Goal: Task Accomplishment & Management: Manage account settings

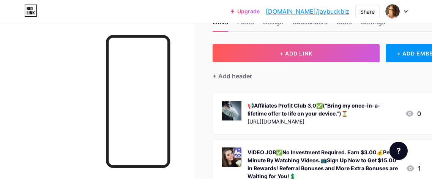
scroll to position [28, 0]
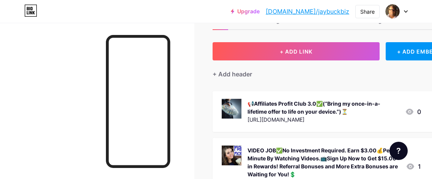
click at [322, 111] on div "📢Affiliates Profit Club 3.0✅(“Bring my once-in-a-lifetime offer to life on your…" at bounding box center [323, 107] width 151 height 16
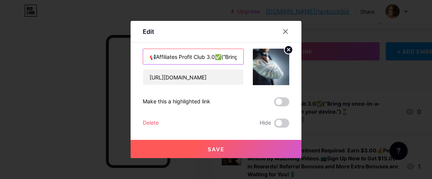
click at [194, 58] on input "📢Affiliates Profit Club 3.0✅(“Bring my once-in-a-lifetime offer to life on your…" at bounding box center [193, 56] width 100 height 15
click at [194, 57] on input "📢Affiliates Profit Club 3.0✅(“Bring my once-in-a-lifetime offer to life on your…" at bounding box center [193, 56] width 100 height 15
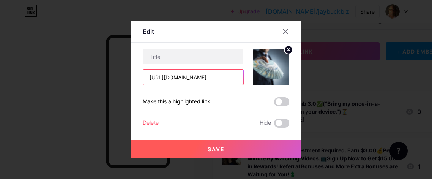
click at [192, 78] on input "https://partner.affiliatesprofit.club/emailppc?id=jaybuck" at bounding box center [193, 76] width 100 height 15
click at [192, 80] on input "https://partner.affiliatesprofit.club/emailppc?id=jaybuck" at bounding box center [193, 76] width 100 height 15
paste input "[URL][DOMAIN_NAME]"
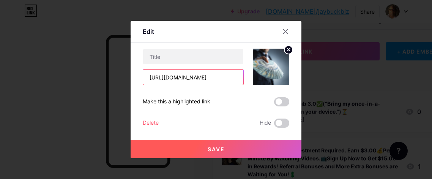
scroll to position [0, 30]
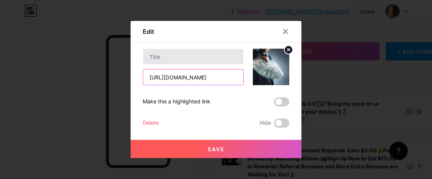
type input "[URL][DOMAIN_NAME]"
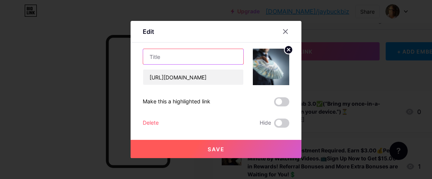
scroll to position [0, 0]
click at [166, 59] on input "text" at bounding box center [193, 56] width 100 height 15
paste input "💰 Turn Traffic into Cash – $25/Day System Inside"
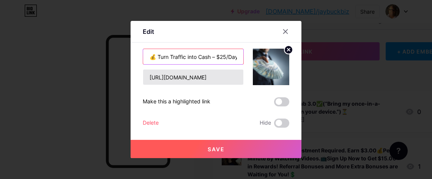
scroll to position [0, 38]
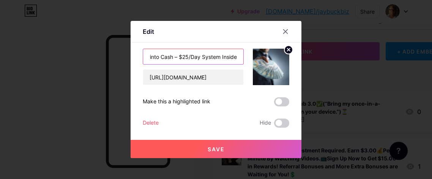
type input "💰 Turn Traffic into Cash – $25/Day System Inside"
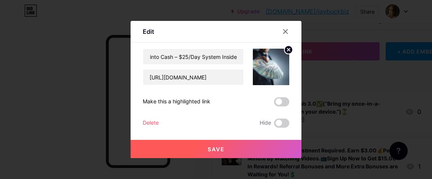
scroll to position [0, 0]
click at [215, 150] on span "Save" at bounding box center [216, 149] width 17 height 6
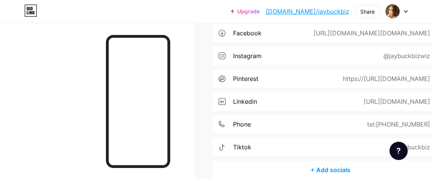
scroll to position [292, 0]
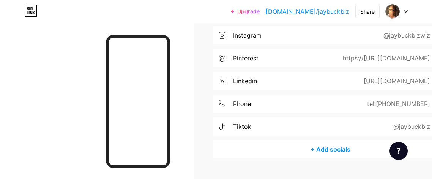
click at [405, 124] on div "@jaybuckbiz" at bounding box center [410, 126] width 58 height 9
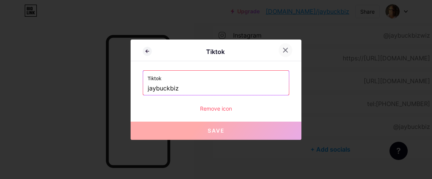
click at [286, 50] on icon at bounding box center [286, 50] width 4 height 4
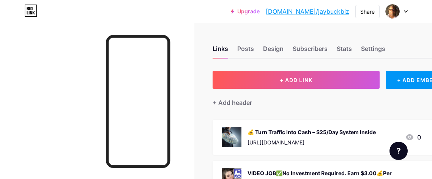
scroll to position [0, 0]
click at [375, 50] on div "Settings" at bounding box center [373, 51] width 24 height 14
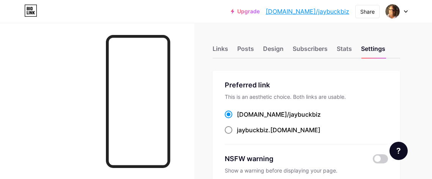
click at [231, 128] on span at bounding box center [229, 130] width 8 height 8
click at [237, 134] on input "jaybuckbiz .bio.link" at bounding box center [239, 136] width 5 height 5
radio input "true"
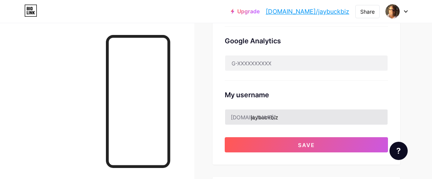
scroll to position [314, 0]
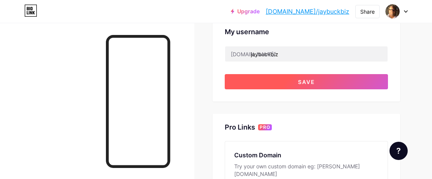
click at [312, 82] on span "Save" at bounding box center [306, 82] width 17 height 6
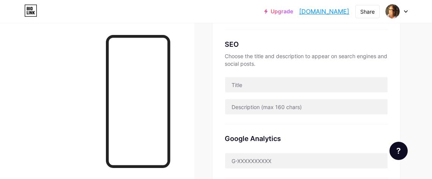
scroll to position [0, 0]
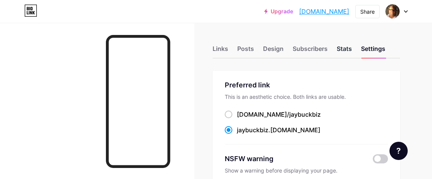
click at [346, 49] on div "Stats" at bounding box center [344, 51] width 15 height 14
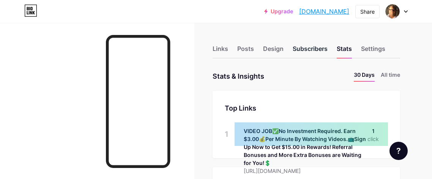
click at [311, 48] on div "Subscribers" at bounding box center [310, 51] width 35 height 14
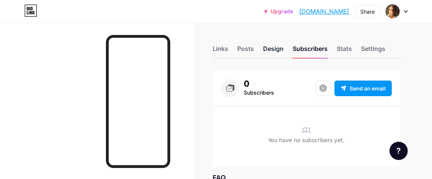
click at [271, 46] on div "Design" at bounding box center [273, 51] width 21 height 14
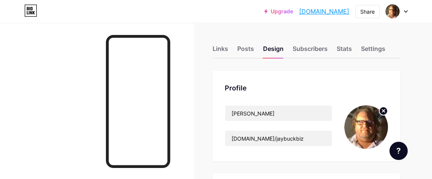
type input "#d9dbc7"
type input "#171816"
click at [249, 50] on div "Posts" at bounding box center [245, 51] width 17 height 14
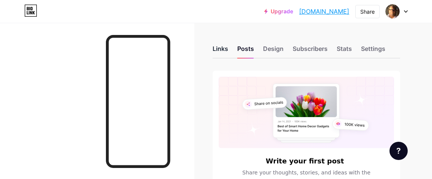
click at [220, 49] on div "Links" at bounding box center [221, 51] width 16 height 14
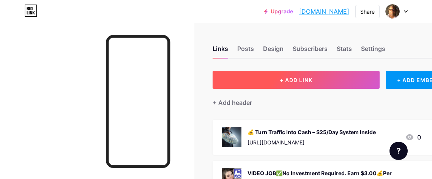
click at [309, 79] on span "+ ADD LINK" at bounding box center [296, 80] width 33 height 6
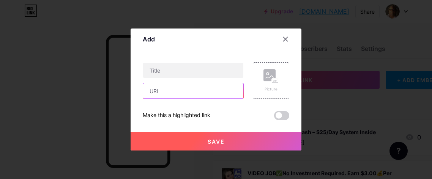
paste input "[URL][DOMAIN_NAME]"
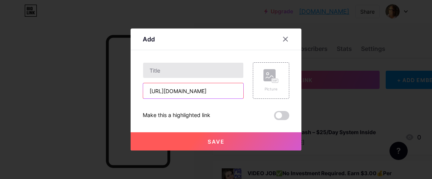
type input "[URL][DOMAIN_NAME]"
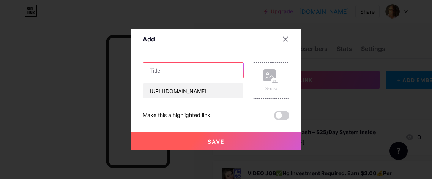
scroll to position [0, 0]
click at [168, 72] on input "text" at bounding box center [193, 70] width 100 height 15
paste input "The Commission Mission – On a Mission to Turn Commissions into Freedom"
click at [196, 69] on input "The Commission Mission – On a Mission to Turn Commissions into Freedom👀" at bounding box center [193, 70] width 100 height 15
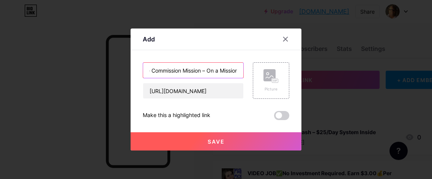
scroll to position [0, 0]
click at [216, 70] on input "The Commission Mission – On a Mission to Turn Commissions into Freedom👀" at bounding box center [193, 70] width 100 height 15
type input "The Commission Mission🚀On a Mission to Turn Commissions into Freedom👀"
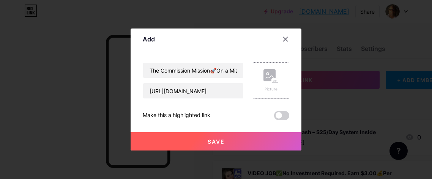
click at [270, 79] on rect at bounding box center [269, 75] width 12 height 12
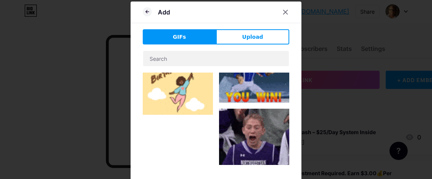
scroll to position [591, 0]
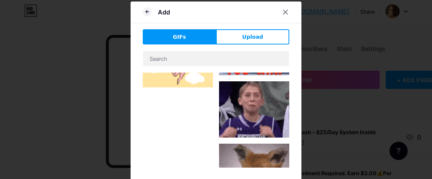
type input "The Commission Mission🚀On a Mission to Turn Commissions into Freedom👀"
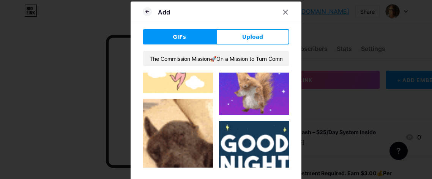
scroll to position [603, 0]
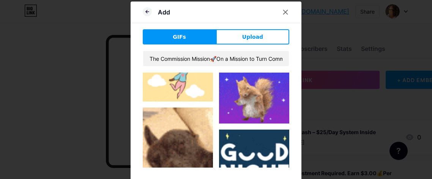
click at [243, 90] on img at bounding box center [254, 88] width 70 height 70
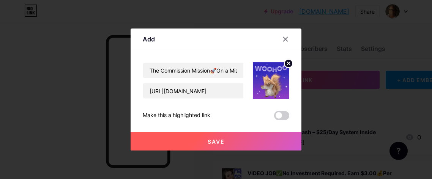
click at [226, 139] on button "Save" at bounding box center [216, 141] width 171 height 18
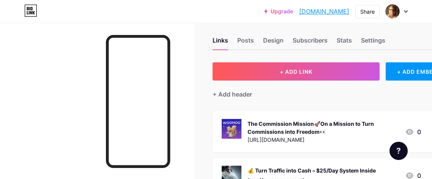
scroll to position [86, 0]
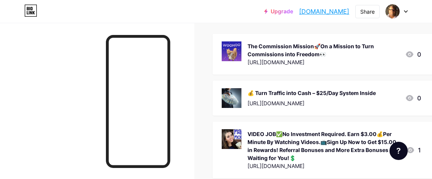
click at [236, 95] on img at bounding box center [232, 98] width 20 height 20
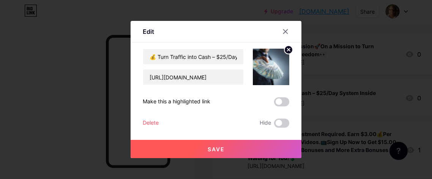
click at [286, 50] on circle at bounding box center [288, 50] width 8 height 8
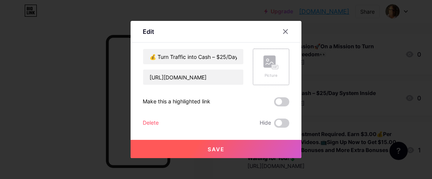
click at [274, 66] on icon at bounding box center [274, 67] width 2 height 2
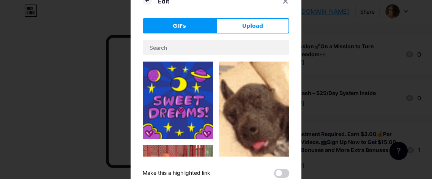
scroll to position [11, 0]
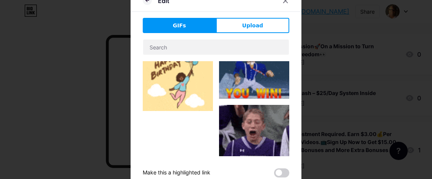
type input "💰 Turn Traffic into Cash – $25/Day System Inside"
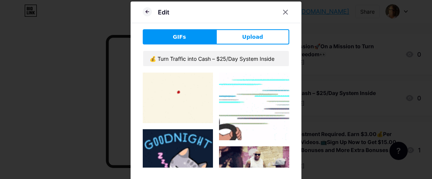
scroll to position [1842, 0]
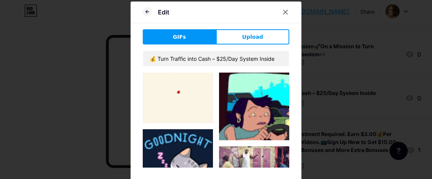
click at [268, 124] on img at bounding box center [254, 105] width 70 height 70
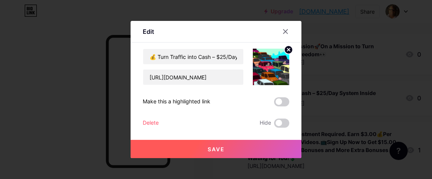
click at [222, 148] on span "Save" at bounding box center [216, 149] width 17 height 6
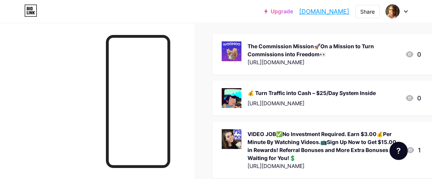
click at [231, 139] on img at bounding box center [232, 139] width 20 height 20
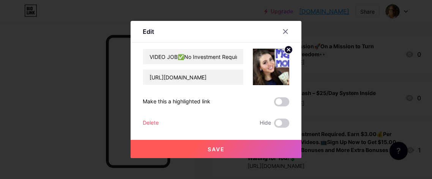
click at [287, 49] on circle at bounding box center [288, 50] width 8 height 8
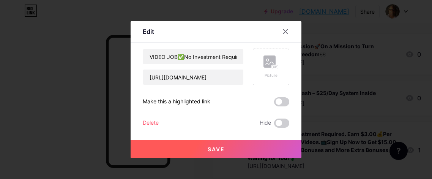
click at [270, 62] on icon at bounding box center [270, 63] width 8 height 2
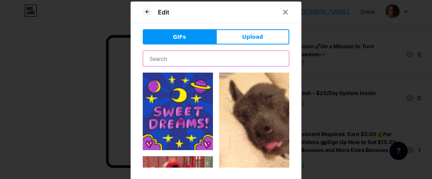
click at [190, 61] on input "text" at bounding box center [216, 58] width 146 height 15
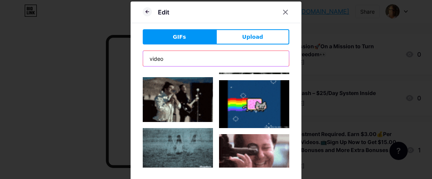
scroll to position [834, 0]
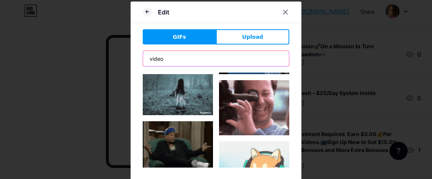
type input "video"
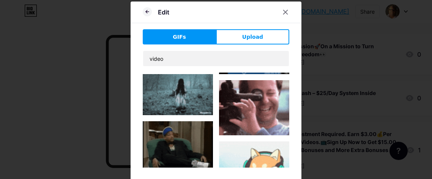
click at [253, 114] on img at bounding box center [254, 107] width 70 height 55
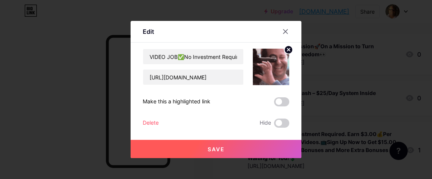
click at [231, 146] on button "Save" at bounding box center [216, 149] width 171 height 18
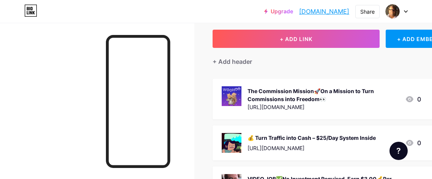
scroll to position [0, 0]
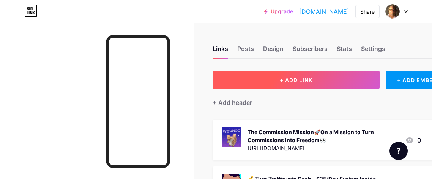
click at [301, 77] on span "+ ADD LINK" at bounding box center [296, 80] width 33 height 6
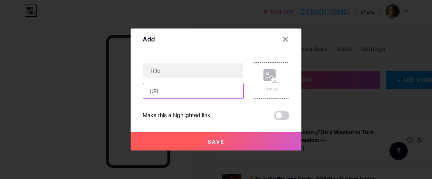
paste input "http://NetGlobalCash.globalmoneyline.com"
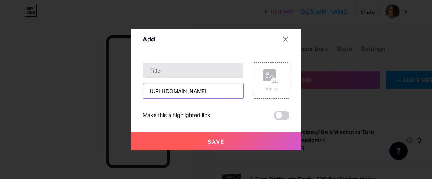
type input "http://NetGlobalCash.globalmoneyline.com"
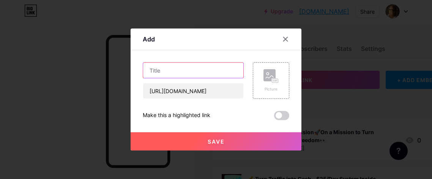
scroll to position [0, 0]
click at [163, 71] on input "text" at bounding box center [193, 70] width 100 height 15
paste input "new LEADS waiting to hear from you EVERYDAY by using our STRAIGHT-LINE LEAD GEN…"
click at [188, 71] on input "new LEADS waiting to hear from you EVERYDAY by using our STRAIGHT-LINE LEAD GEN…" at bounding box center [193, 70] width 100 height 15
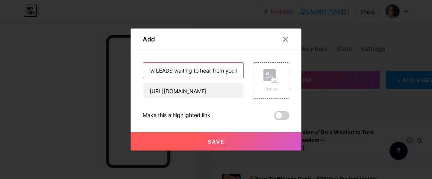
scroll to position [0, 0]
click at [153, 71] on input "new LEADS waiting to hear from you EVERYDAY by using our STRAIGHT-LINE LEAD GEN…" at bounding box center [193, 70] width 100 height 15
click at [184, 70] on input "New LEADS waiting to hear from you EVERYDAY by using our STRAIGHT-LINE LEAD GEN…" at bounding box center [193, 70] width 100 height 15
click at [210, 69] on input "New LEADS Waiting to hear from you EVERYDAY by using our STRAIGHT-LINE LEAD GEN…" at bounding box center [193, 70] width 100 height 15
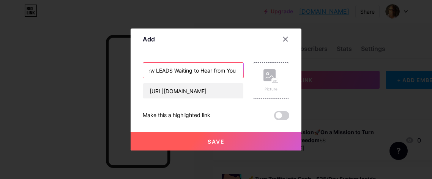
click at [212, 70] on input "New LEADS Waiting to Hear from You EVERYDAY by Using our🧲STRAIGHT-LINE LEAD GEN…" at bounding box center [193, 70] width 100 height 15
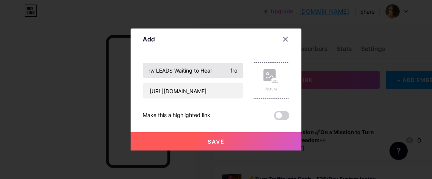
scroll to position [0, 0]
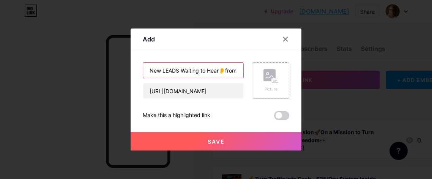
type input "New LEADS Waiting to Hear👂from You EVERYDAY by Using our🧲STRAIGHT-LINE LEAD GEN…"
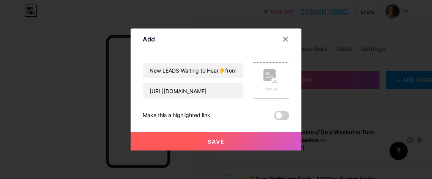
click at [273, 77] on rect at bounding box center [269, 75] width 12 height 12
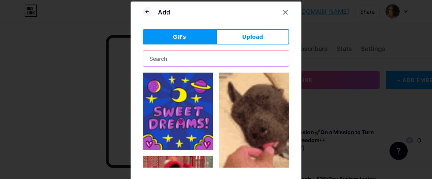
click at [177, 59] on input "text" at bounding box center [216, 58] width 146 height 15
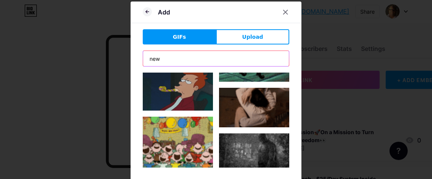
scroll to position [658, 0]
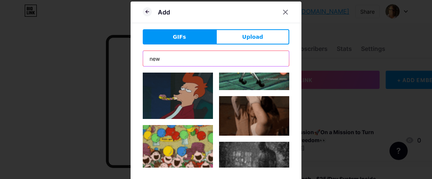
type input "new"
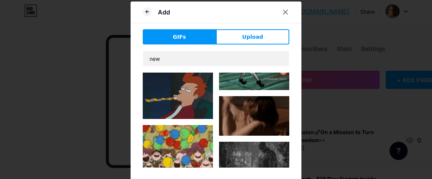
click at [183, 98] on img at bounding box center [178, 91] width 70 height 53
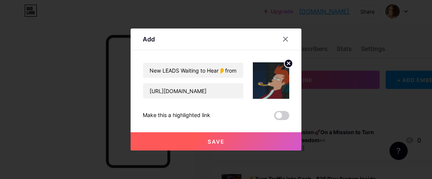
click at [215, 141] on span "Save" at bounding box center [216, 141] width 17 height 6
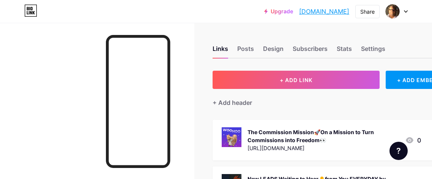
scroll to position [7, 0]
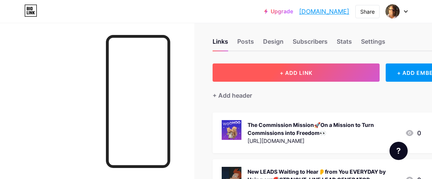
click at [300, 74] on span "+ ADD LINK" at bounding box center [296, 72] width 33 height 6
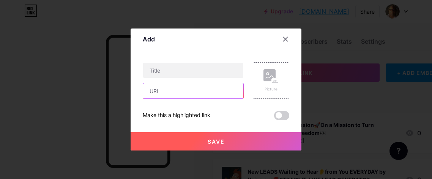
paste input "[URL][DOMAIN_NAME]"
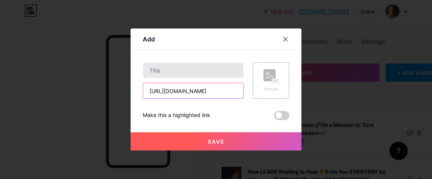
scroll to position [0, 15]
type input "[URL][DOMAIN_NAME]"
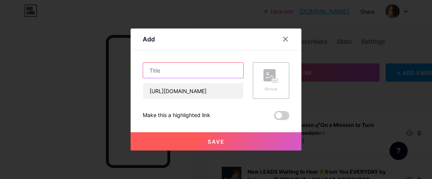
scroll to position [0, 0]
click at [165, 71] on input "text" at bounding box center [193, 70] width 100 height 15
paste input "💥 Earn commissions daily 🌀 Plug-and-play funnel ready instantly 🤖 AI handles th…"
click at [228, 67] on input "💥 Earn commissions daily 🌀 Plug-and-play funnel ready instantly 🤖 AI handles th…" at bounding box center [193, 70] width 100 height 15
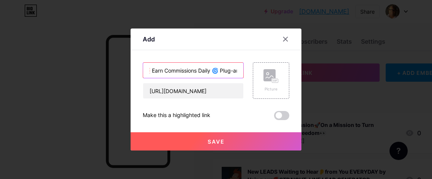
scroll to position [0, 0]
type input "💥 Earn Commissions Daily 🌀 Plug-and-Play Funnel Ready Instantly 🤖 AI Handles th…"
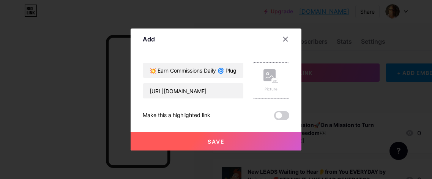
click at [272, 76] on icon at bounding box center [270, 77] width 8 height 2
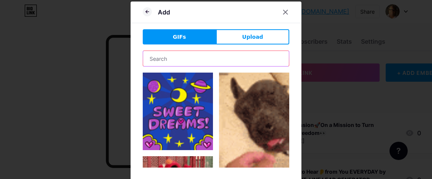
click at [194, 60] on input "text" at bounding box center [216, 58] width 146 height 15
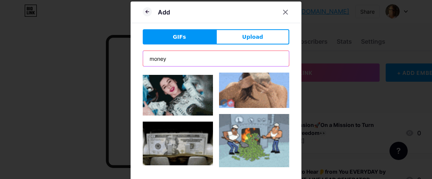
scroll to position [368, 0]
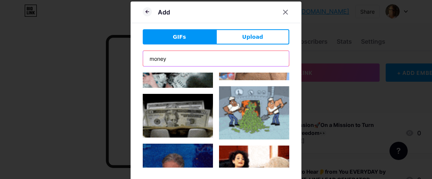
type input "money"
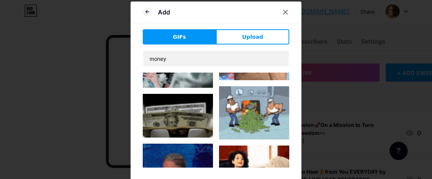
click at [187, 120] on img at bounding box center [178, 116] width 70 height 44
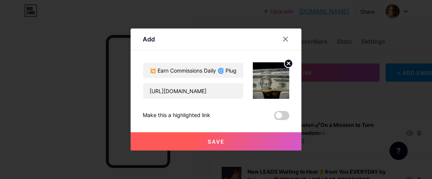
click at [216, 139] on span "Save" at bounding box center [216, 141] width 17 height 6
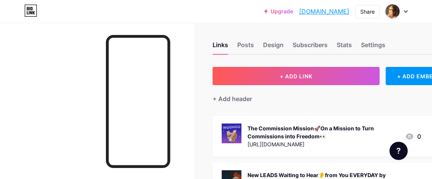
scroll to position [0, 0]
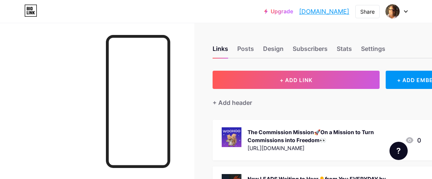
click at [326, 12] on link "[DOMAIN_NAME]" at bounding box center [324, 11] width 50 height 9
click at [328, 9] on link "[DOMAIN_NAME]" at bounding box center [324, 11] width 50 height 9
click at [405, 13] on div at bounding box center [397, 12] width 22 height 14
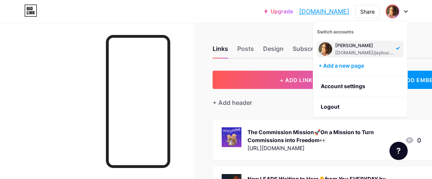
click at [391, 50] on div "[DOMAIN_NAME]/jaybuckbiz" at bounding box center [364, 53] width 58 height 6
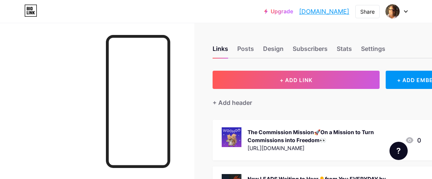
click at [404, 12] on icon at bounding box center [406, 11] width 4 height 3
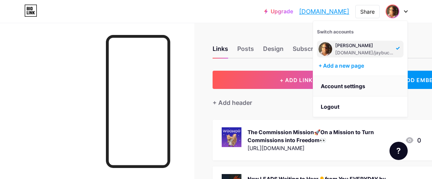
click at [350, 84] on link "Account settings" at bounding box center [360, 86] width 94 height 21
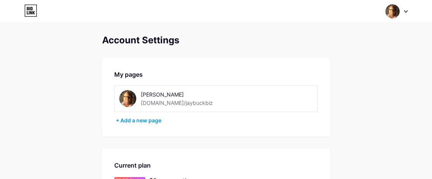
click at [188, 103] on div "[PERSON_NAME] [DOMAIN_NAME]/jaybuckbiz" at bounding box center [194, 98] width 107 height 17
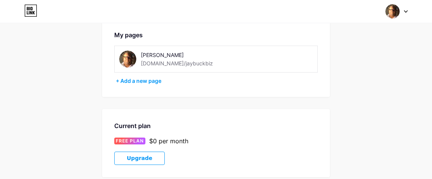
scroll to position [21, 0]
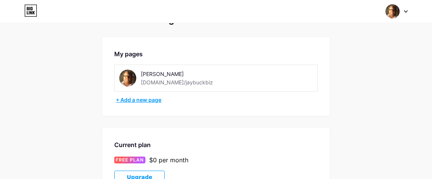
click at [143, 99] on div "+ Add a new page" at bounding box center [217, 100] width 202 height 8
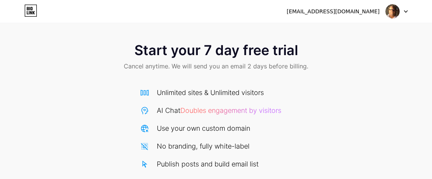
click at [406, 11] on icon at bounding box center [406, 11] width 4 height 3
click at [28, 9] on icon at bounding box center [28, 8] width 2 height 3
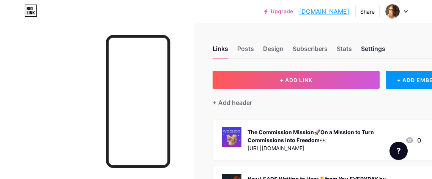
click at [381, 45] on div "Settings" at bounding box center [373, 51] width 24 height 14
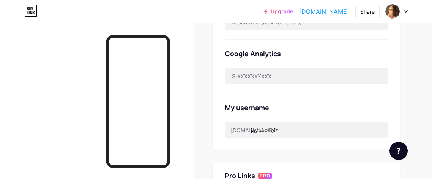
scroll to position [230, 0]
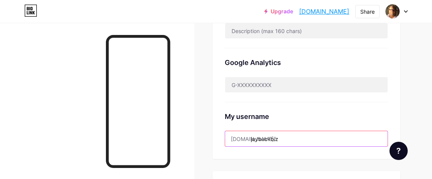
click at [282, 140] on input "jaybuckbiz" at bounding box center [306, 138] width 162 height 15
click at [283, 140] on input "jaybuckbiz" at bounding box center [306, 138] width 162 height 15
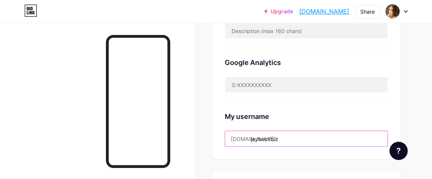
click at [284, 140] on input "jaybuckbiz" at bounding box center [306, 138] width 162 height 15
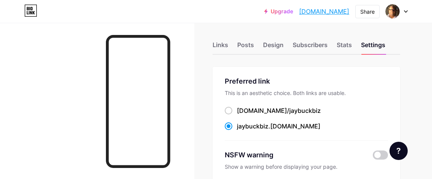
scroll to position [0, 0]
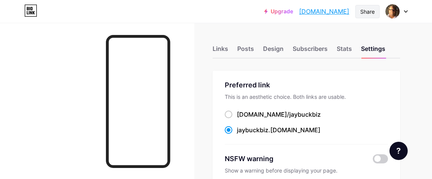
click at [366, 12] on div "Share" at bounding box center [367, 12] width 14 height 8
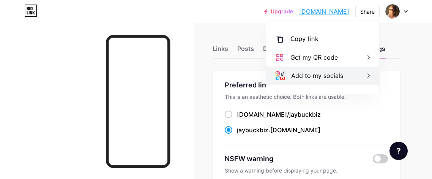
click at [322, 79] on div "Add to my socials" at bounding box center [317, 75] width 52 height 9
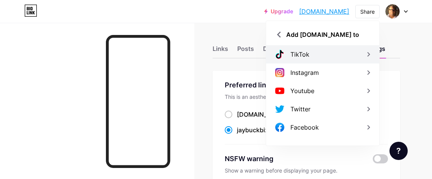
click at [331, 54] on div "TikTok" at bounding box center [322, 54] width 113 height 18
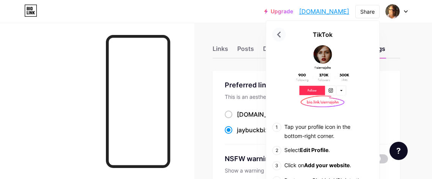
click at [277, 34] on icon at bounding box center [279, 35] width 4 height 6
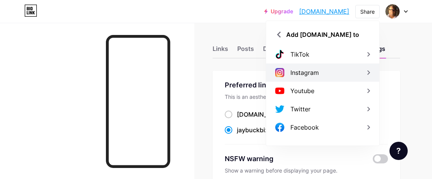
click at [309, 73] on div "Instagram" at bounding box center [304, 72] width 28 height 9
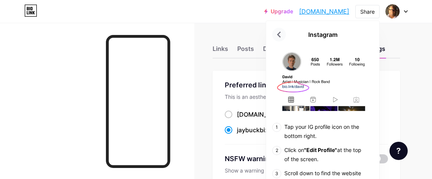
click at [279, 33] on icon at bounding box center [279, 35] width 4 height 6
